Goal: Information Seeking & Learning: Learn about a topic

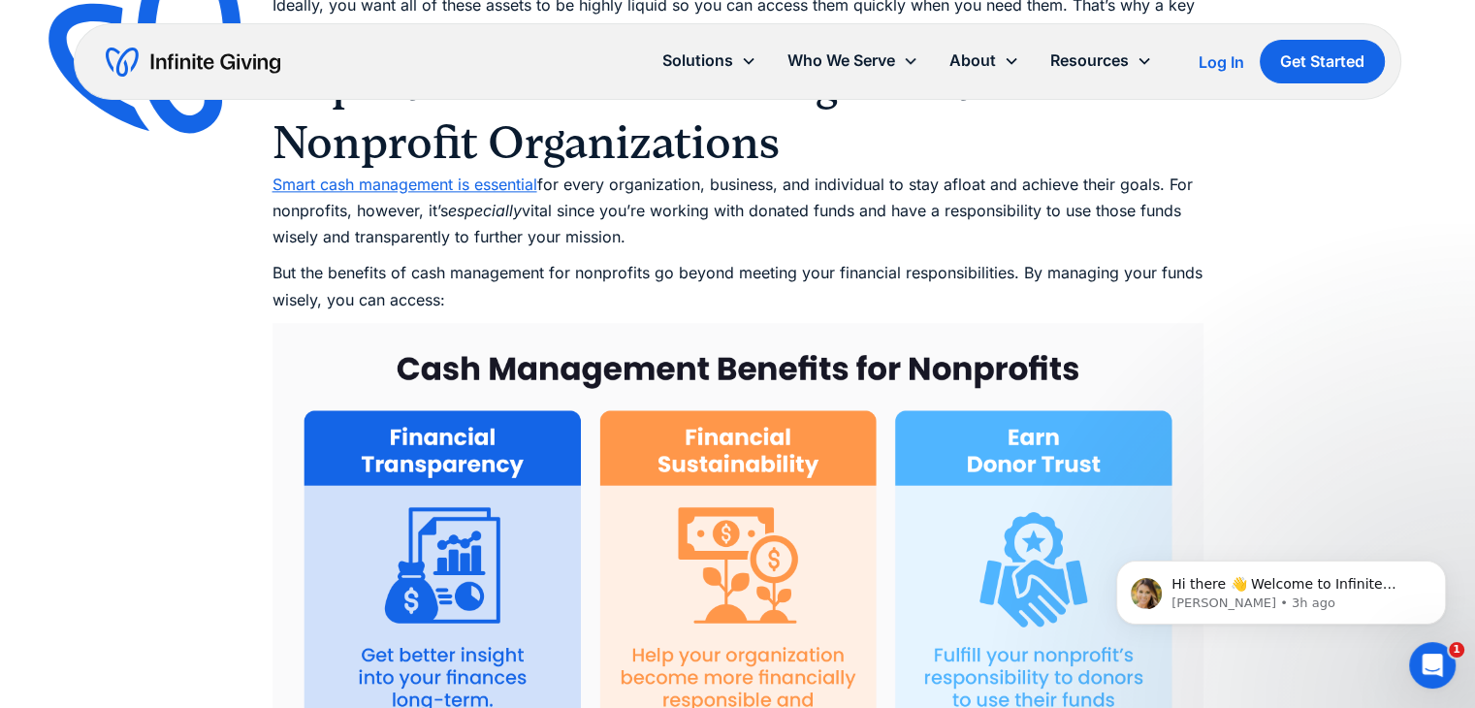
scroll to position [2422, 0]
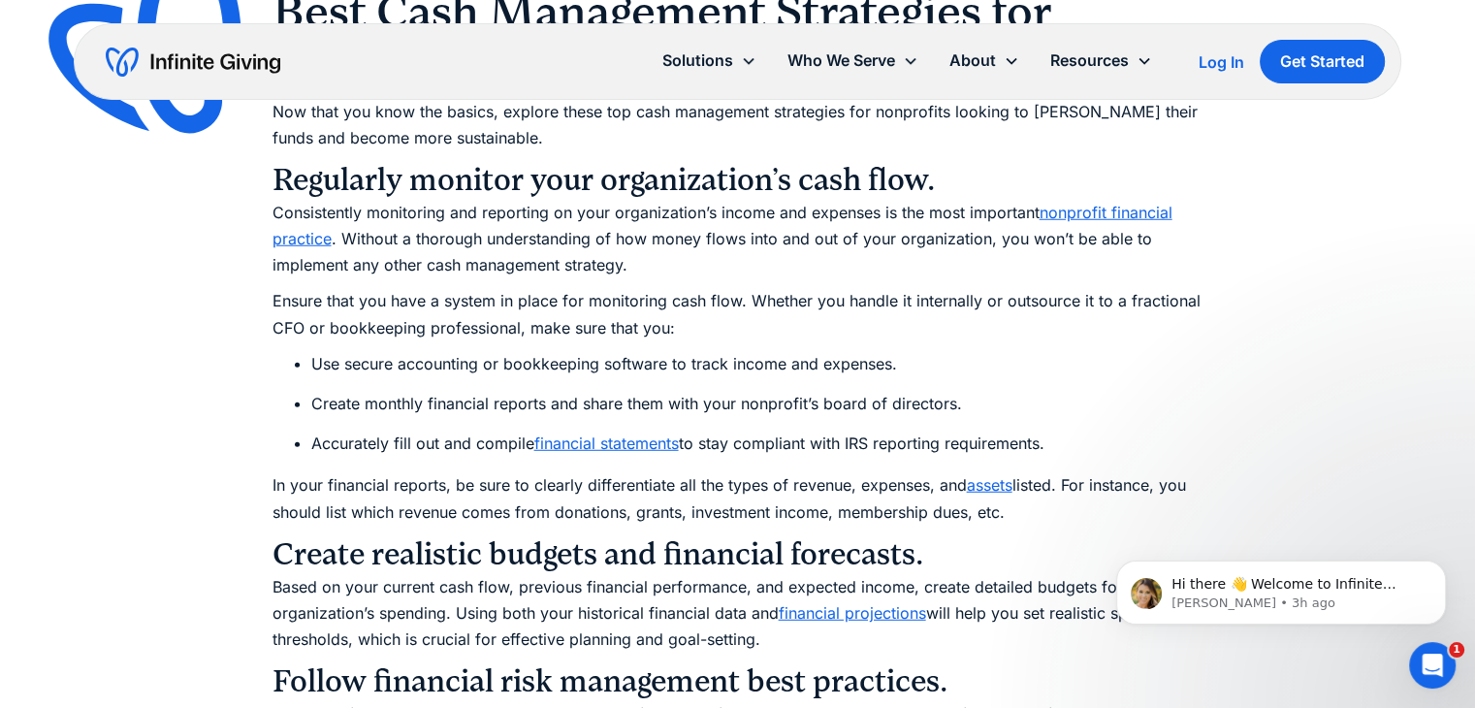
scroll to position [5286, 0]
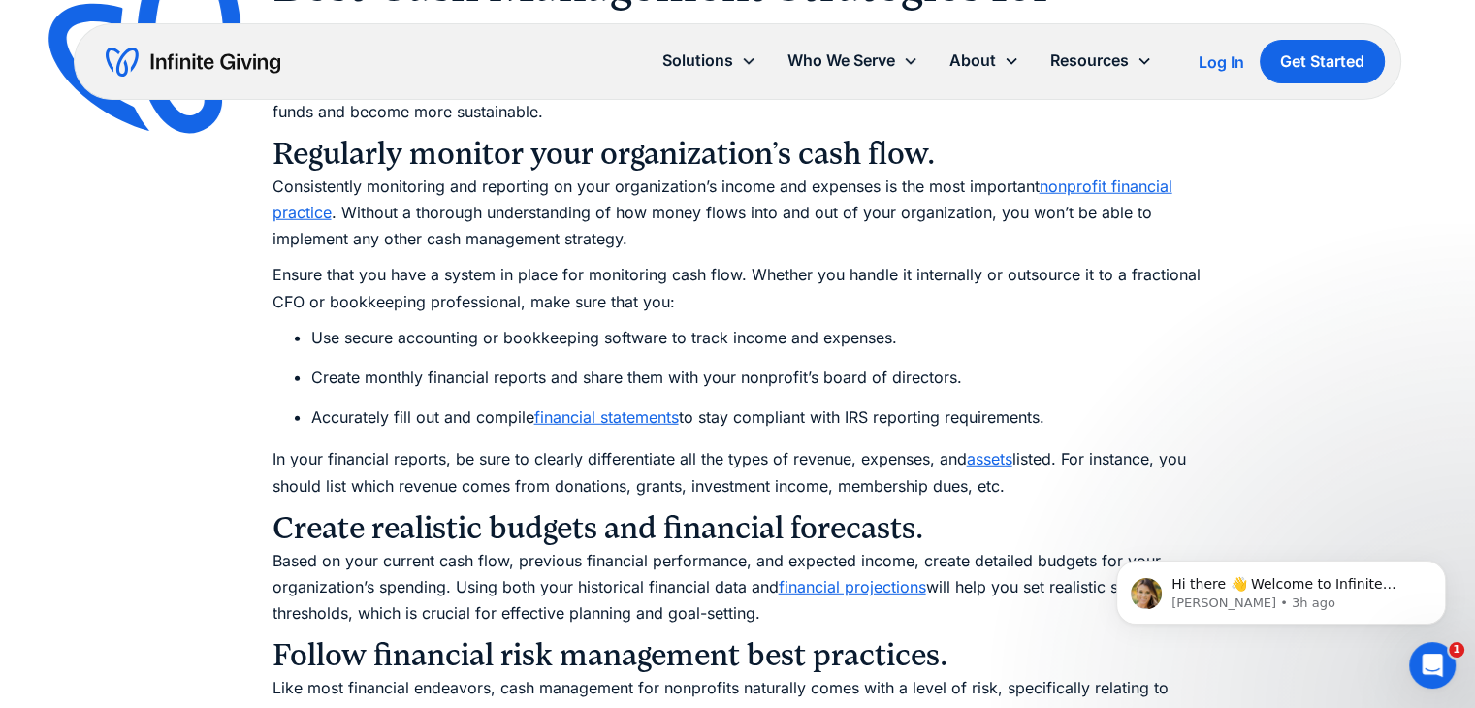
click at [1440, 562] on icon "Dismiss notification" at bounding box center [1440, 565] width 11 height 11
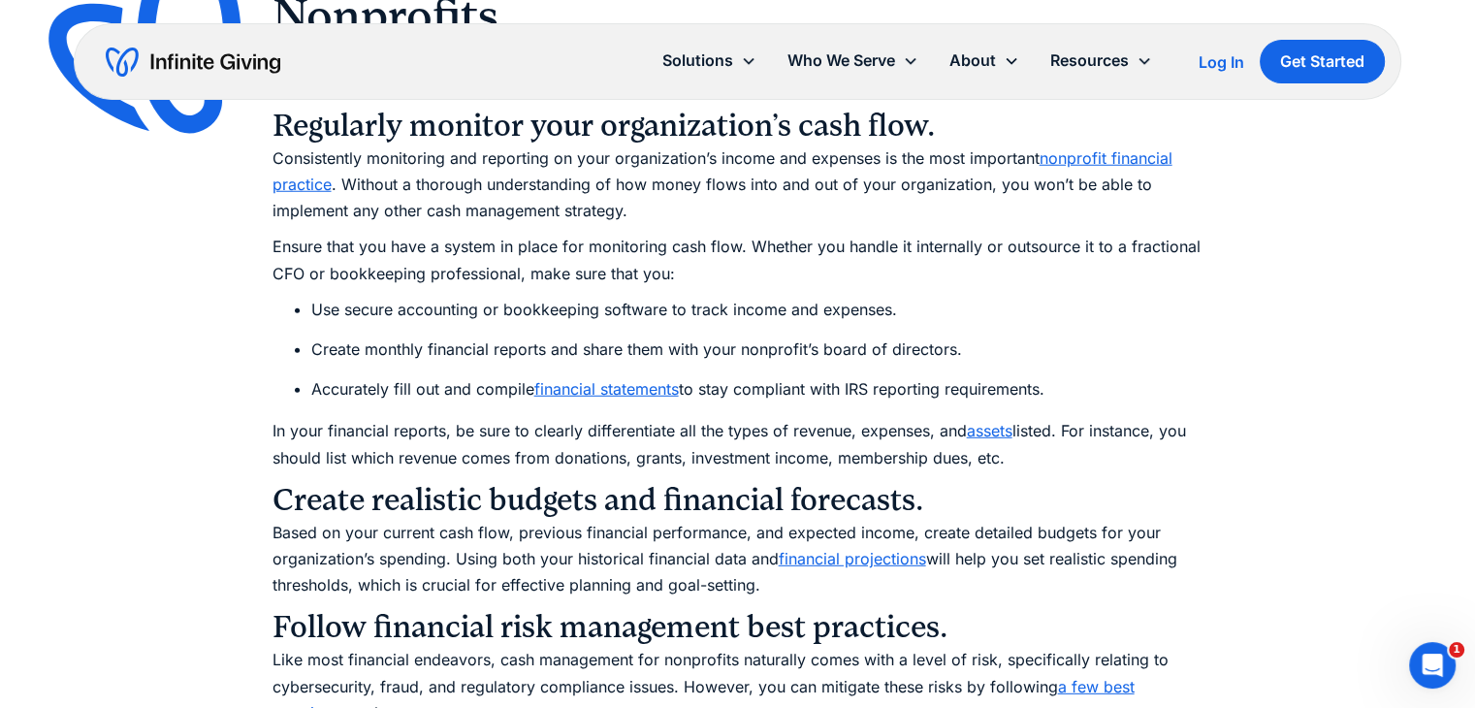
scroll to position [5322, 0]
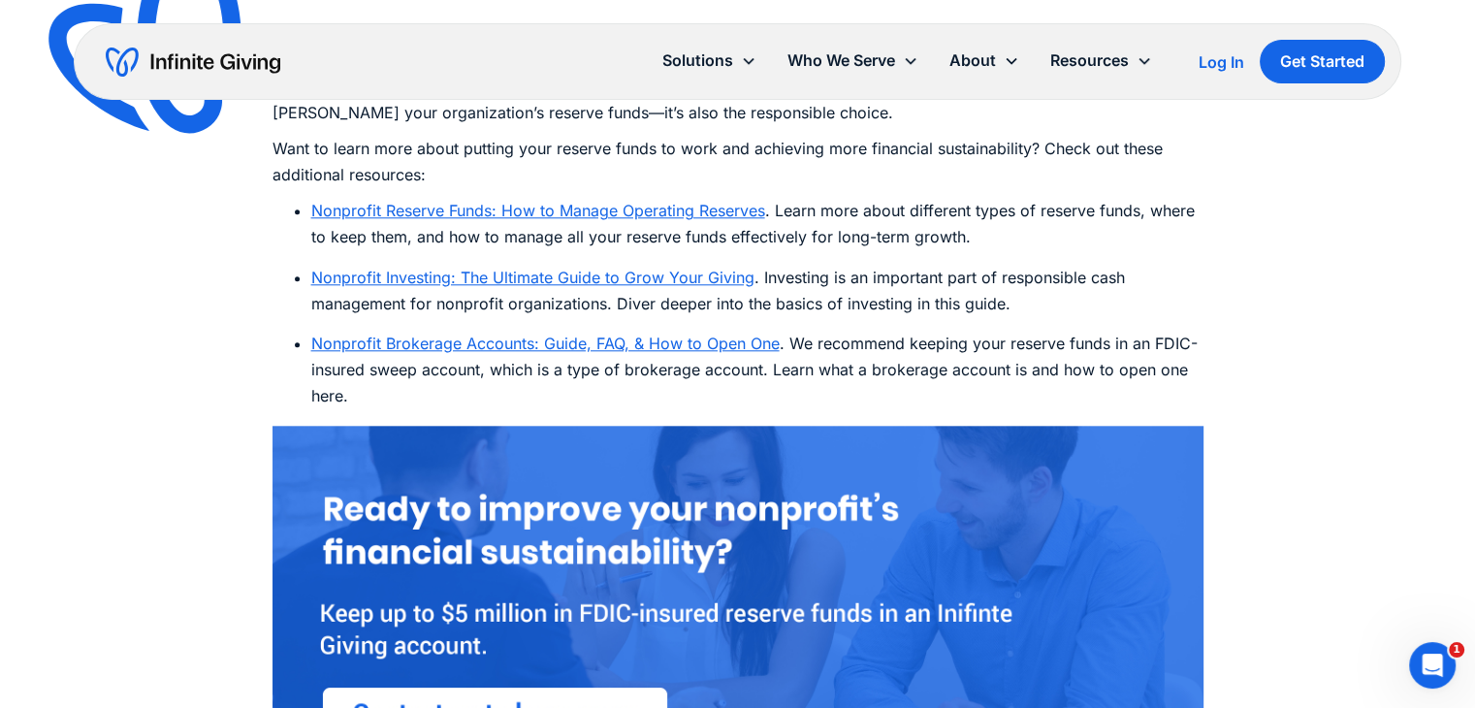
scroll to position [9681, 0]
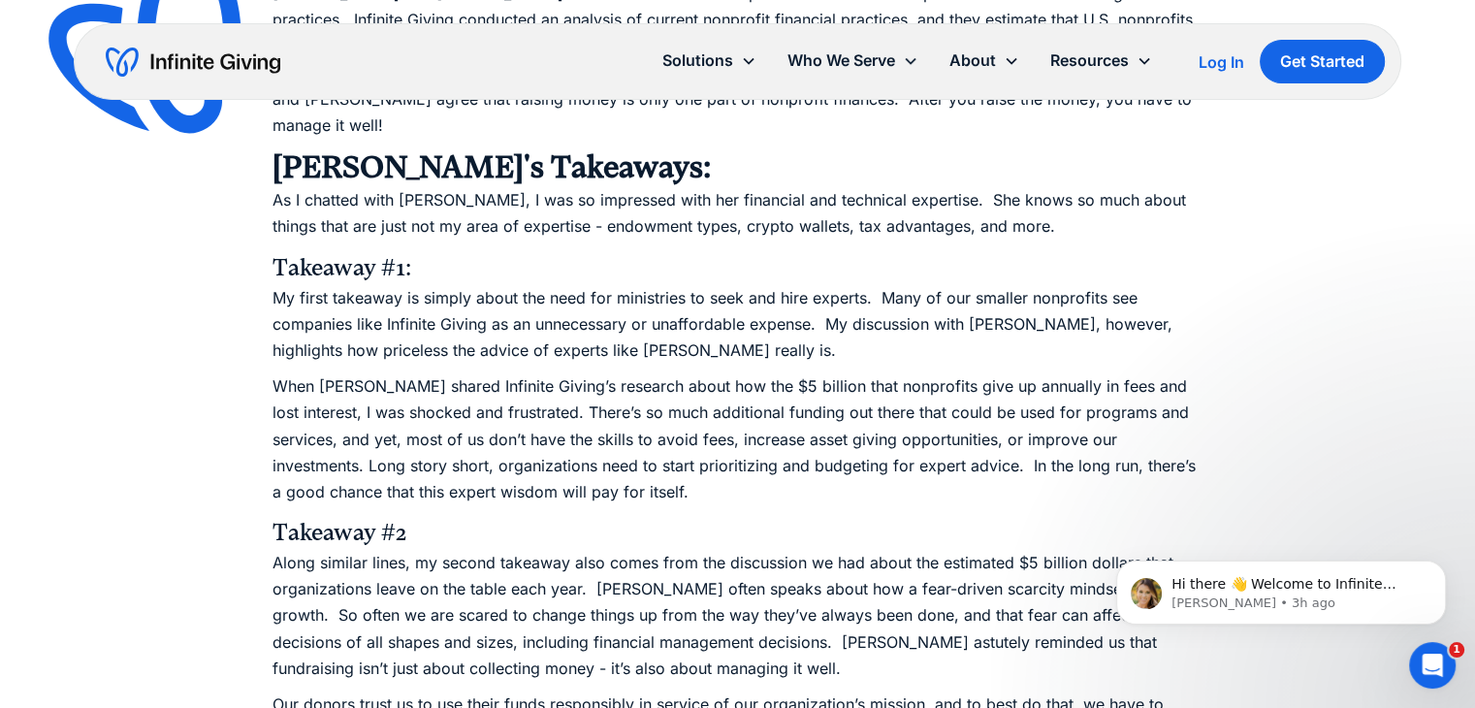
scroll to position [2145, 0]
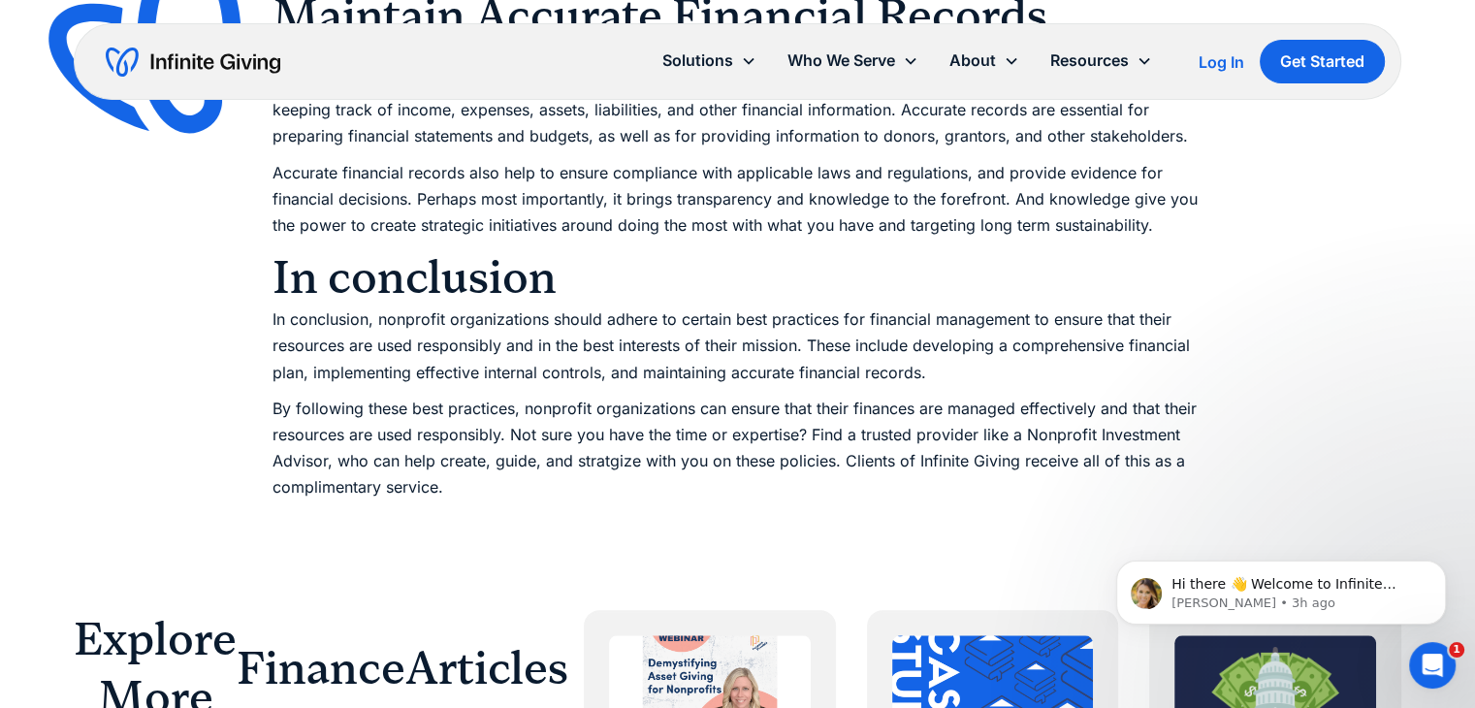
scroll to position [2007, 0]
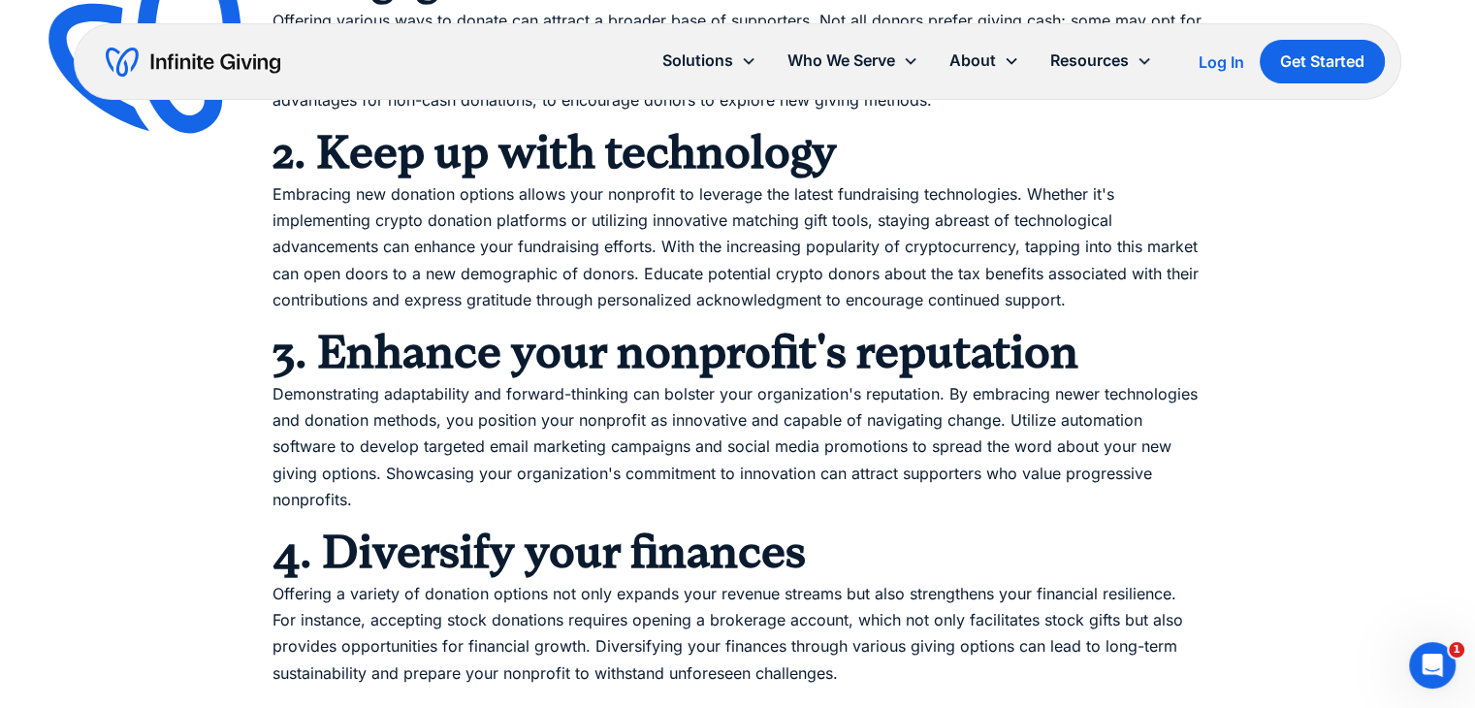
scroll to position [1395, 0]
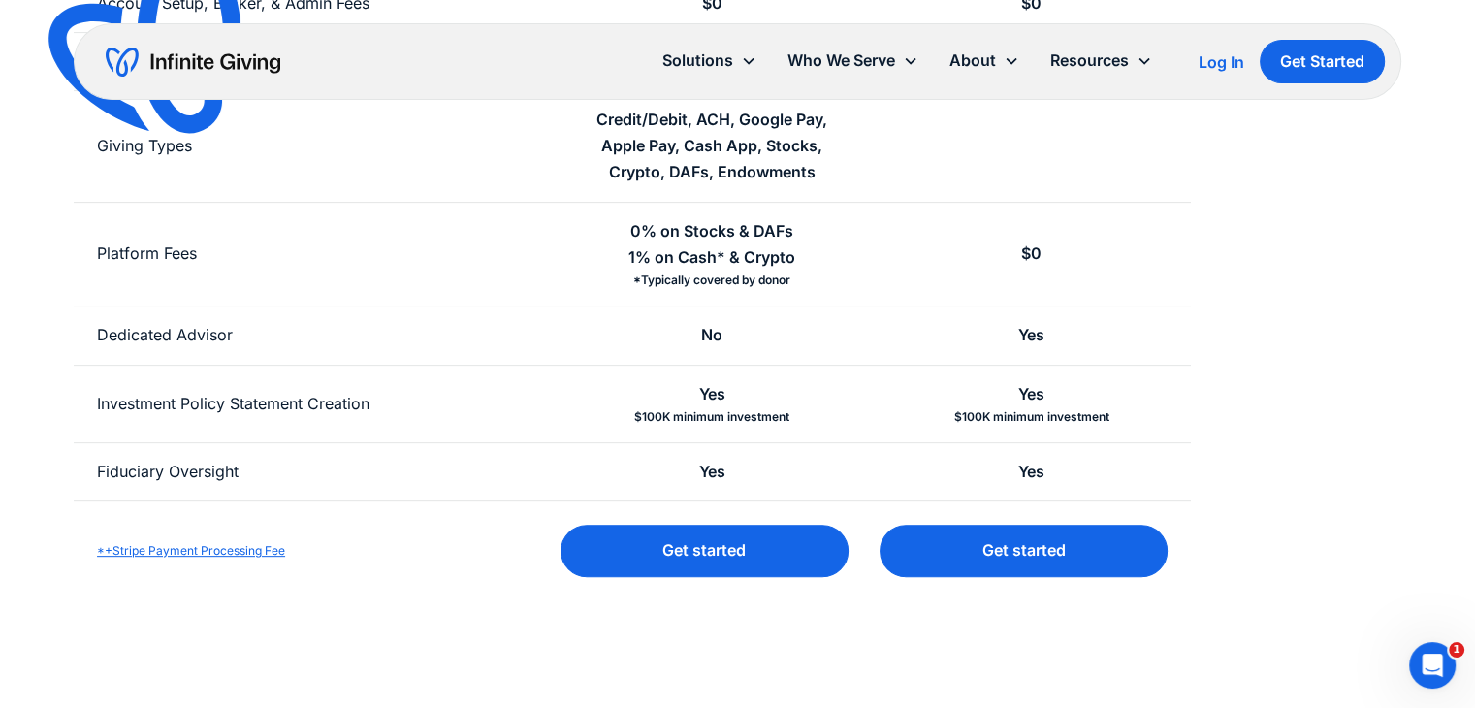
scroll to position [655, 0]
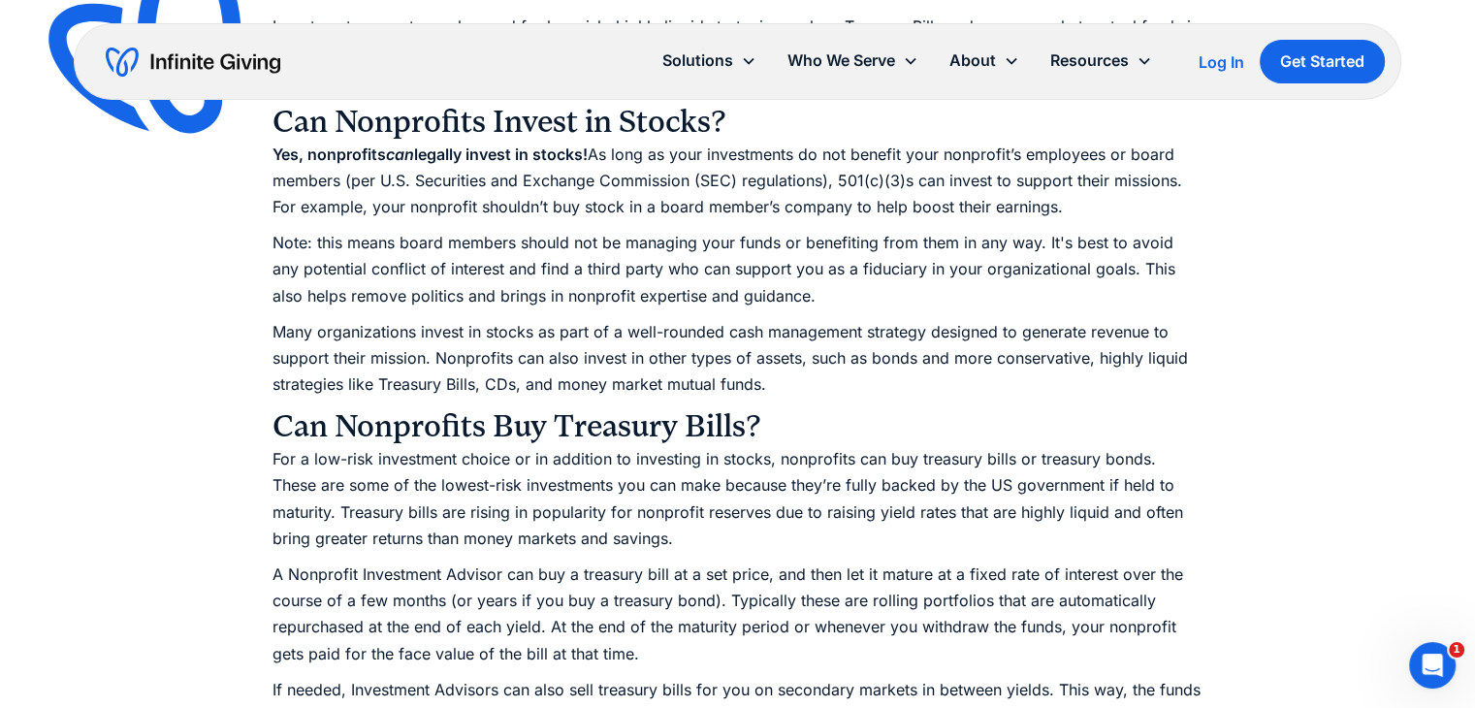
scroll to position [2285, 0]
click at [602, 356] on p "Many organizations invest in stocks as part of a well-rounded cash management s…" at bounding box center [737, 358] width 931 height 80
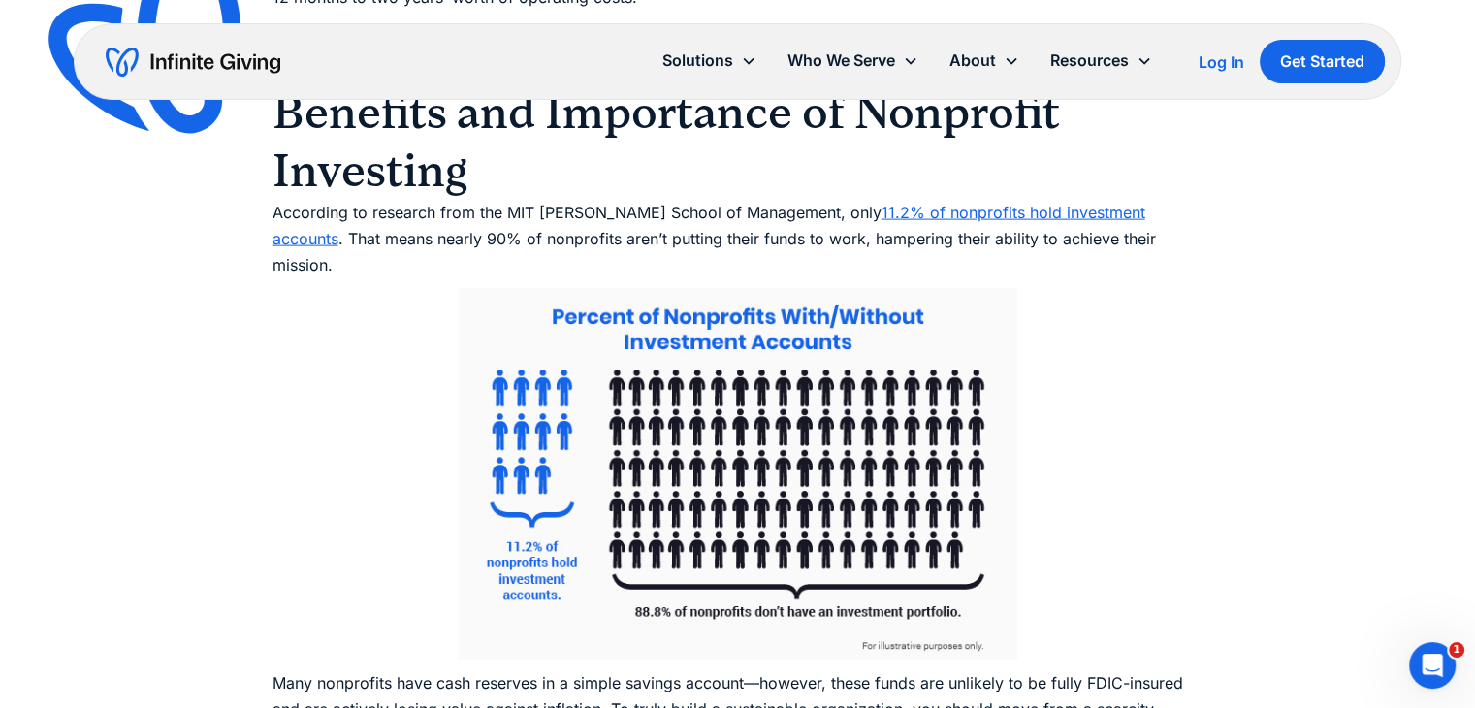
scroll to position [4325, 0]
